Goal: Transaction & Acquisition: Obtain resource

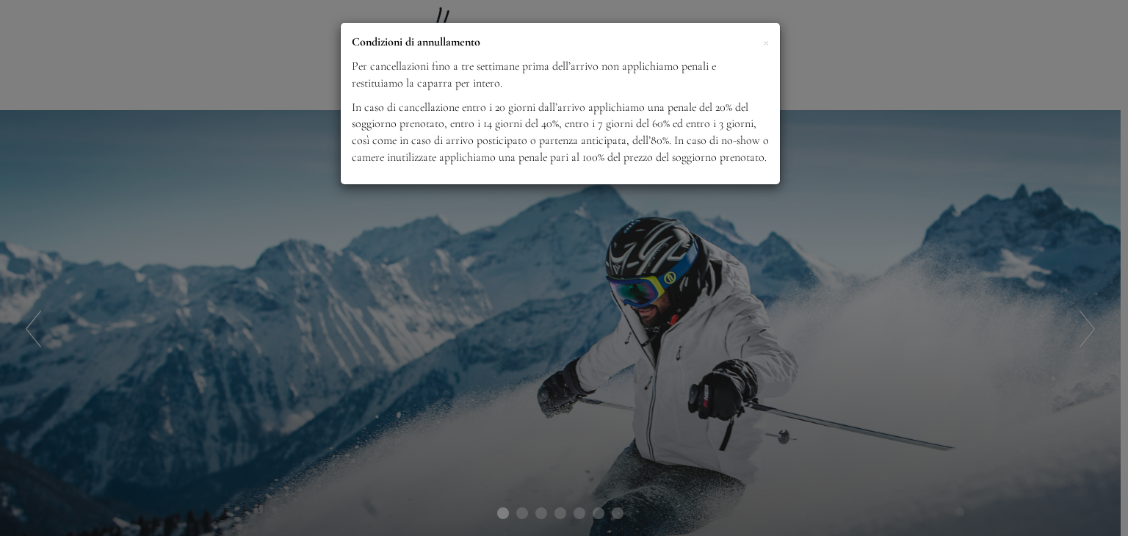
click at [719, 161] on p "In caso di cancellazione entro i 20 giorni dall’arrivo applichiamo una penale d…" at bounding box center [560, 132] width 417 height 67
click at [612, 497] on div "× Condizioni di annullamento Per cancellazioni fino a tre settimane prima dell’…" at bounding box center [564, 268] width 1128 height 536
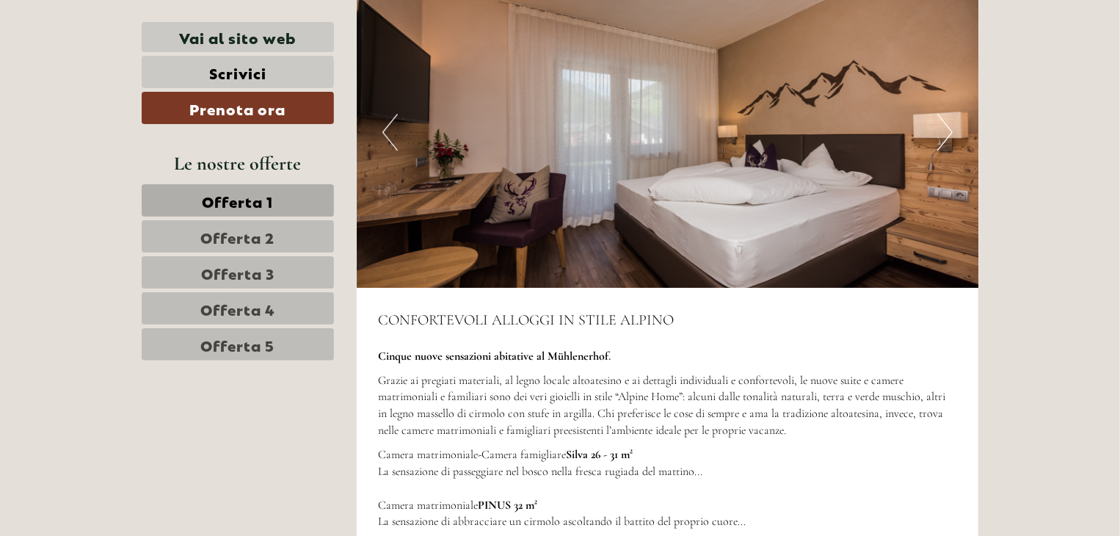
scroll to position [4600, 0]
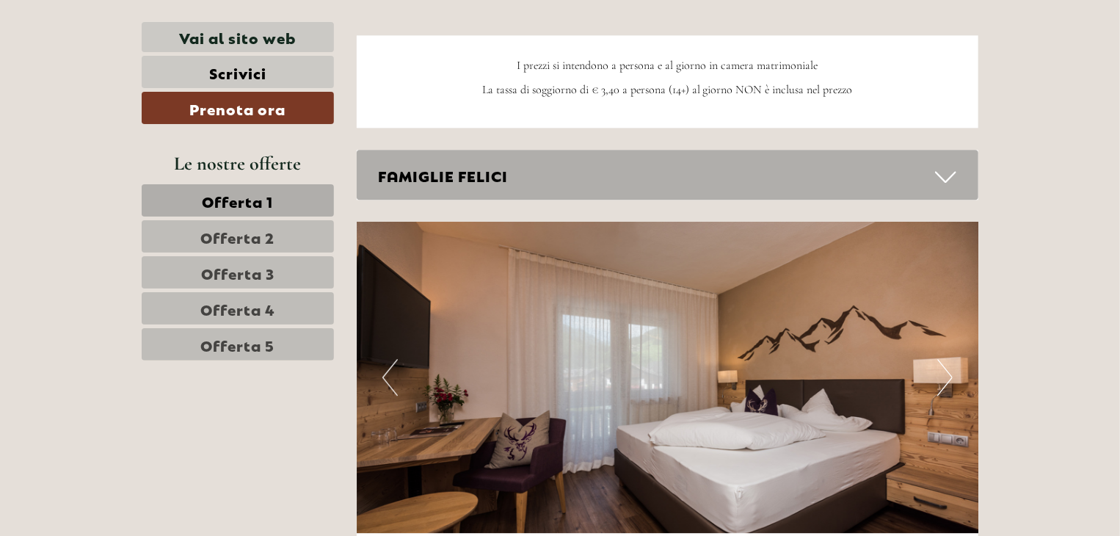
click at [277, 338] on link "Offerta 5" at bounding box center [238, 344] width 192 height 32
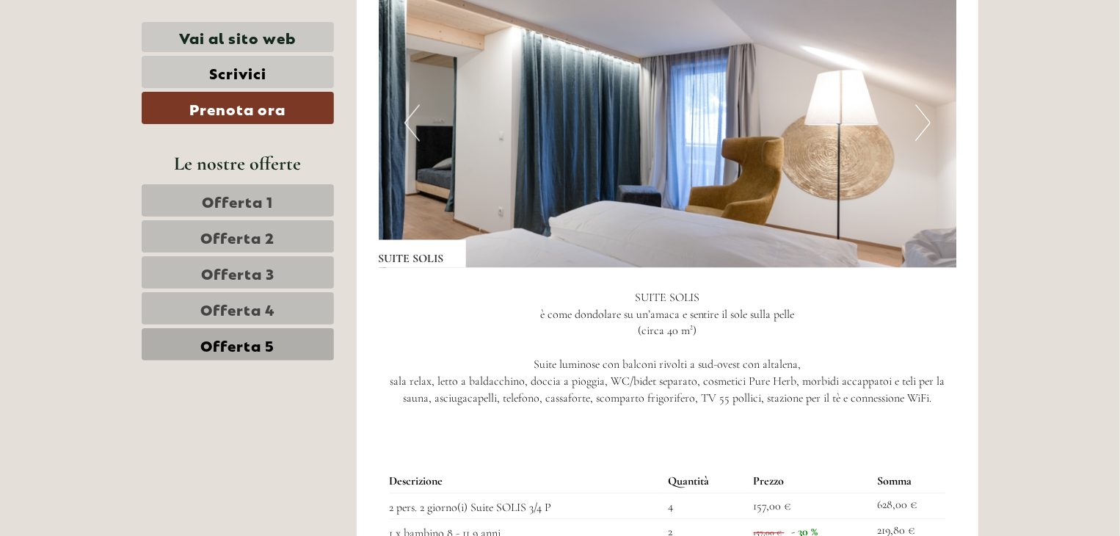
scroll to position [1665, 0]
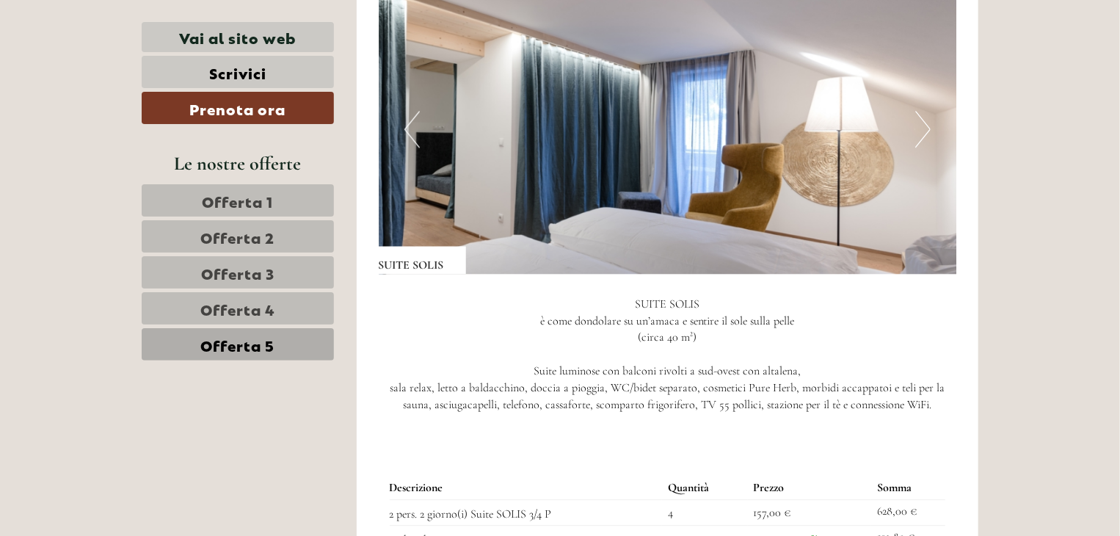
click at [918, 125] on button "Next" at bounding box center [922, 129] width 15 height 37
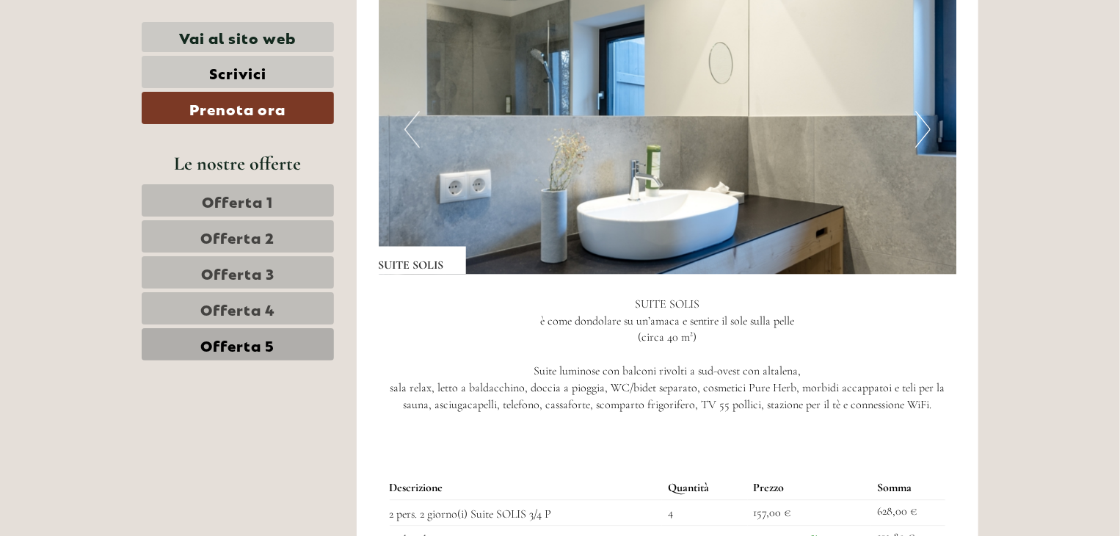
click at [918, 125] on button "Next" at bounding box center [922, 129] width 15 height 37
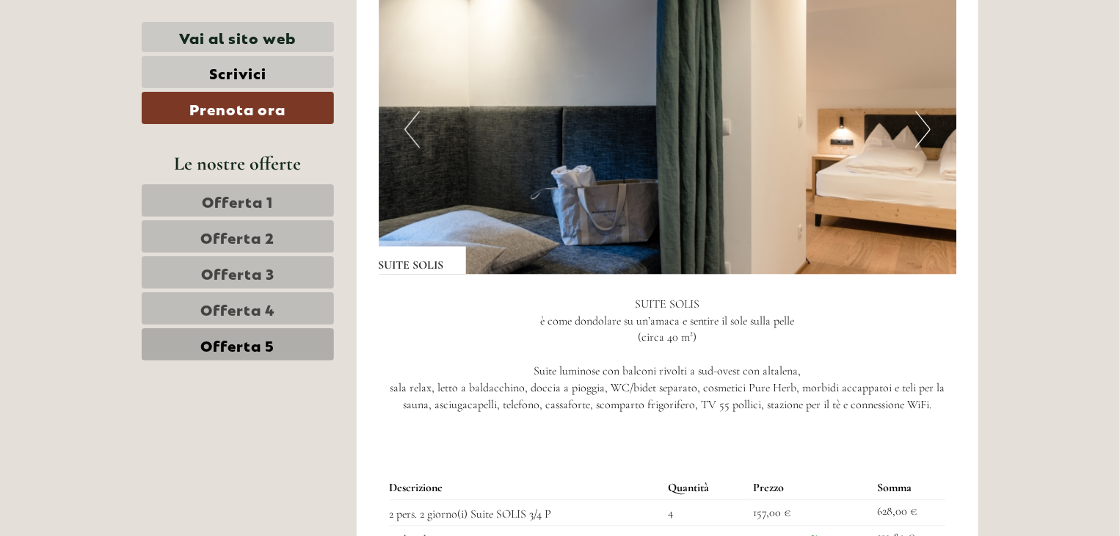
click at [918, 125] on button "Next" at bounding box center [922, 129] width 15 height 37
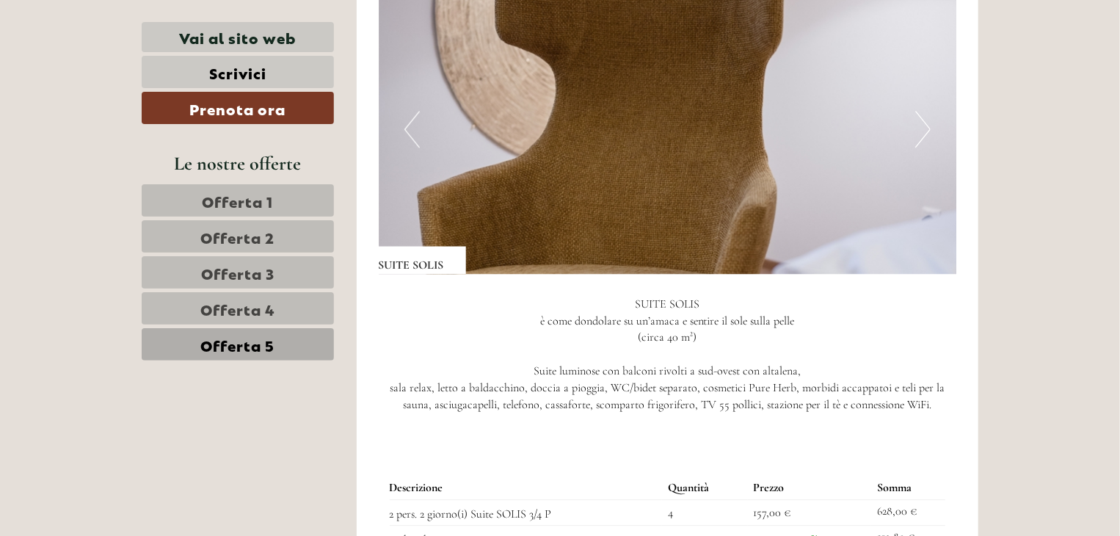
click at [918, 125] on button "Next" at bounding box center [922, 129] width 15 height 37
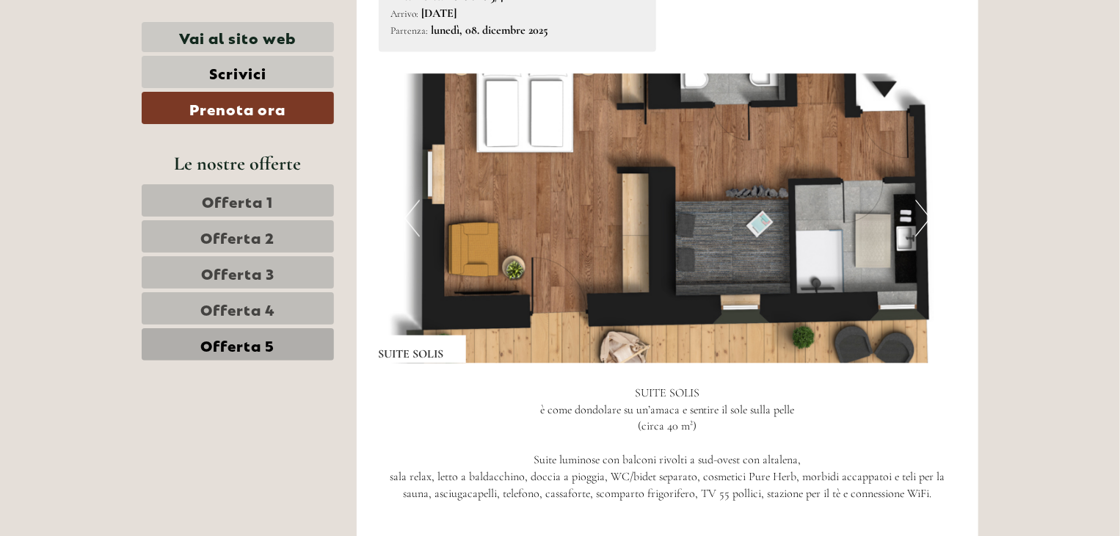
scroll to position [1567, 0]
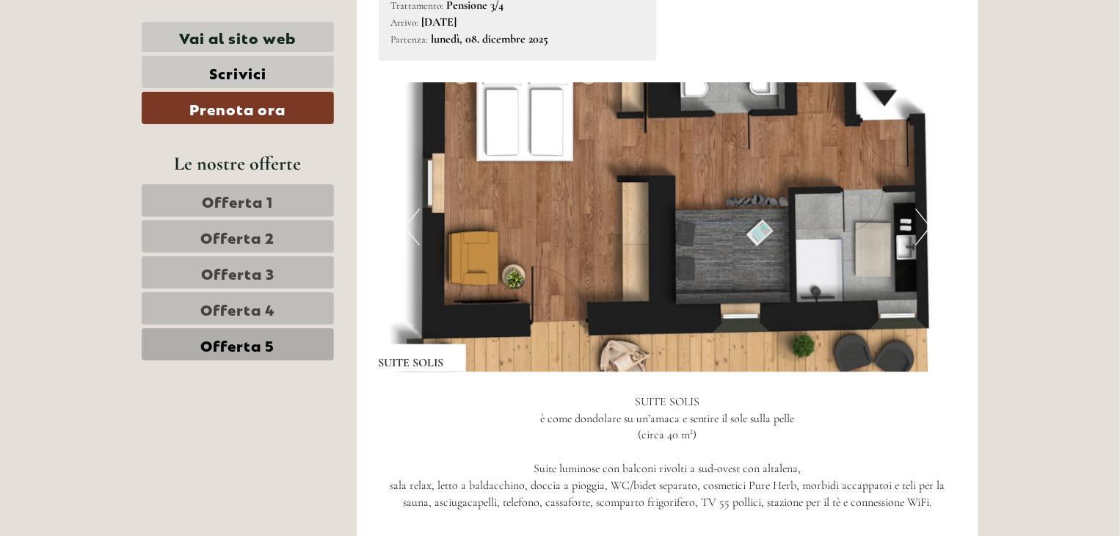
click at [928, 221] on button "Next" at bounding box center [922, 226] width 15 height 37
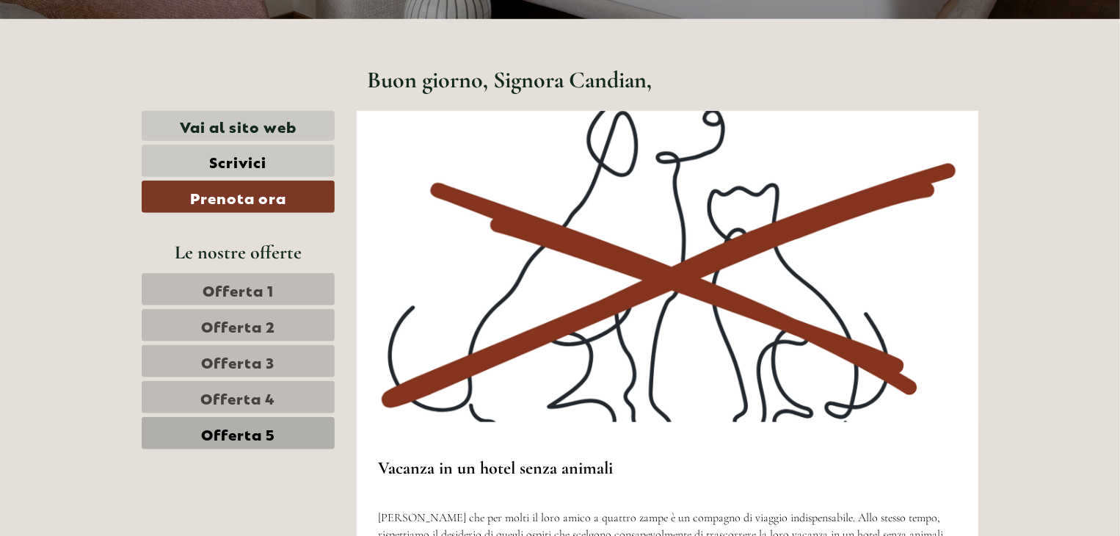
scroll to position [538, 0]
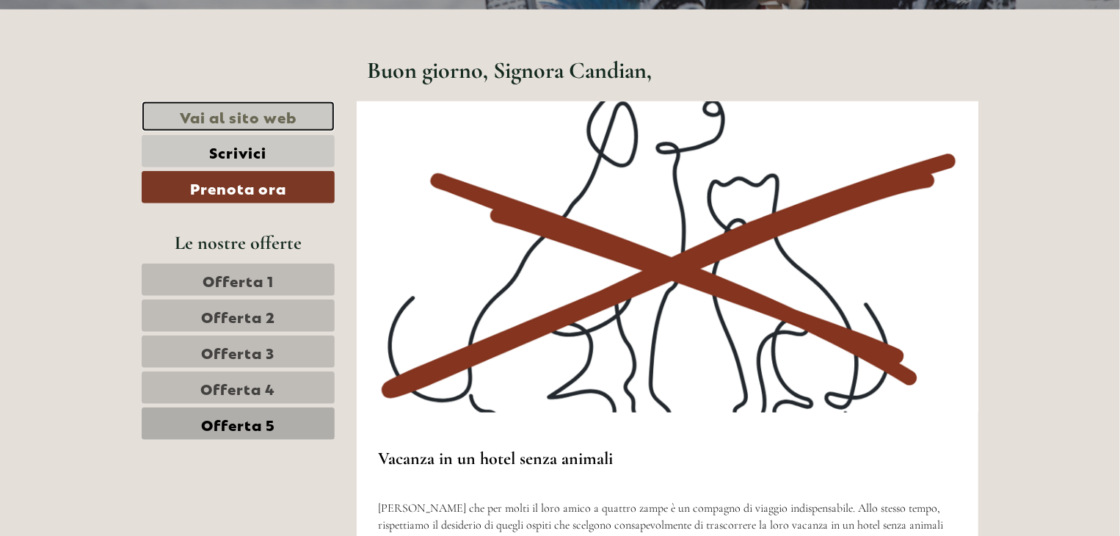
click at [253, 120] on link "Vai al sito web" at bounding box center [238, 116] width 193 height 30
